Goal: Register for event/course

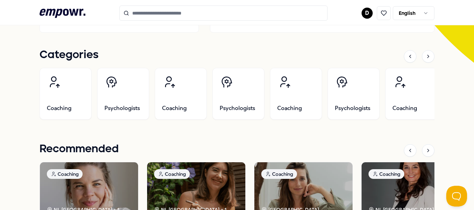
scroll to position [201, 0]
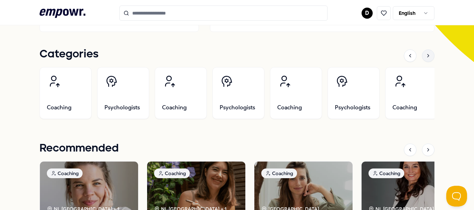
click at [425, 55] on icon at bounding box center [428, 56] width 6 height 6
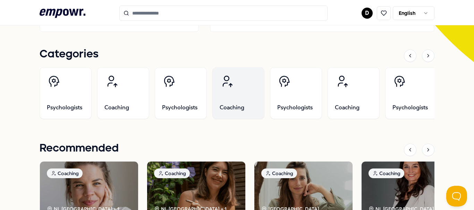
click at [229, 103] on link "Coaching" at bounding box center [238, 93] width 52 height 52
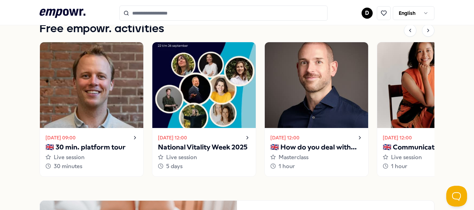
scroll to position [525, 0]
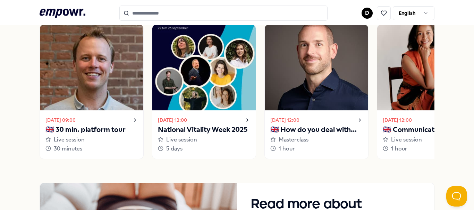
click at [133, 121] on icon at bounding box center [135, 120] width 6 height 8
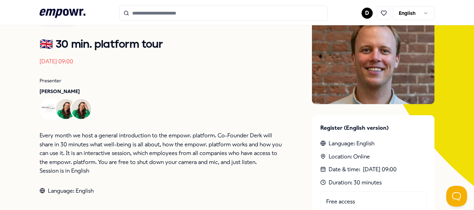
scroll to position [106, 0]
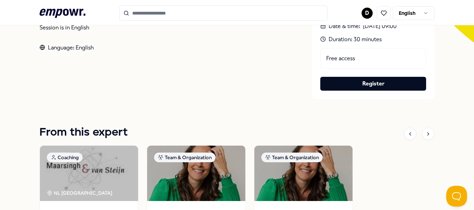
click at [134, 120] on div "Back Live session 🇬🇧 30 min. platform tour [DATE] 09:00 Presenter [PERSON_NAME]…" at bounding box center [237, 67] width 395 height 487
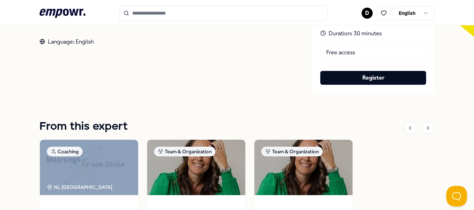
click at [134, 120] on div "Back Live session 🇬🇧 30 min. platform tour [DATE] 09:00 Presenter [PERSON_NAME]…" at bounding box center [237, 61] width 395 height 487
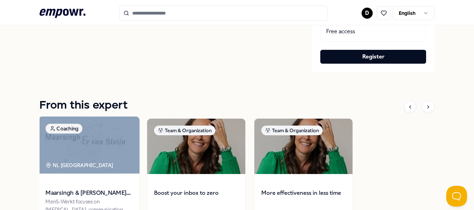
drag, startPoint x: 125, startPoint y: 123, endPoint x: 114, endPoint y: 138, distance: 18.4
click at [114, 138] on img at bounding box center [88, 145] width 101 height 57
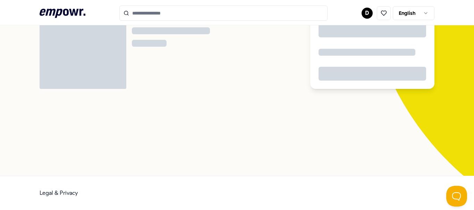
scroll to position [45, 0]
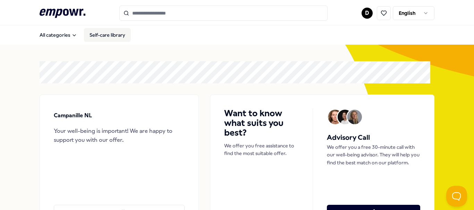
click at [113, 35] on link "Self-care library" at bounding box center [107, 35] width 47 height 14
